Goal: Transaction & Acquisition: Book appointment/travel/reservation

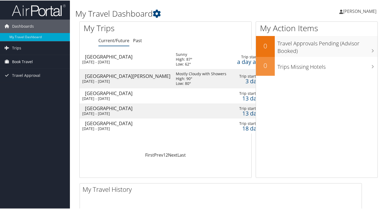
click at [22, 59] on span "Book Travel" at bounding box center [22, 61] width 21 height 13
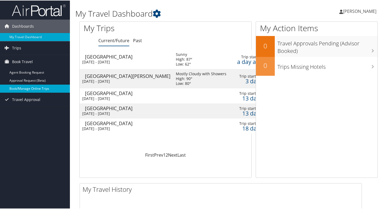
click at [43, 87] on link "Book/Manage Online Trips" at bounding box center [35, 88] width 70 height 8
